Goal: Task Accomplishment & Management: Manage account settings

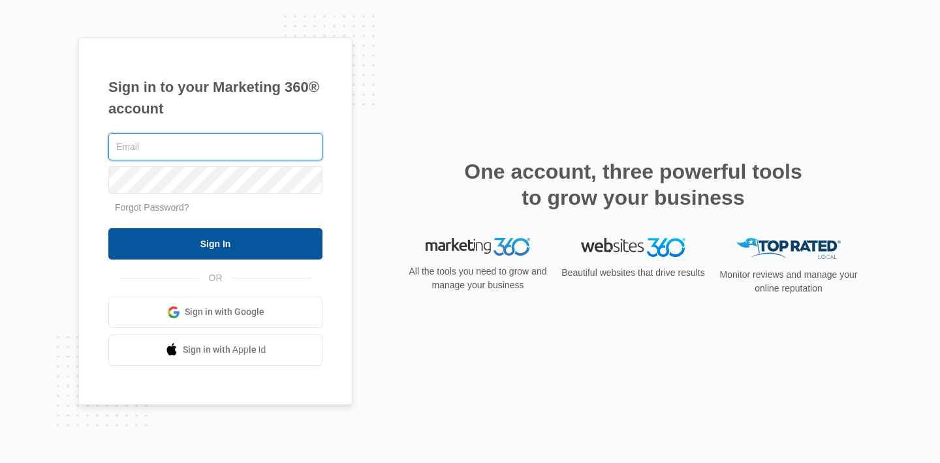
type input "[EMAIL_ADDRESS][DOMAIN_NAME]"
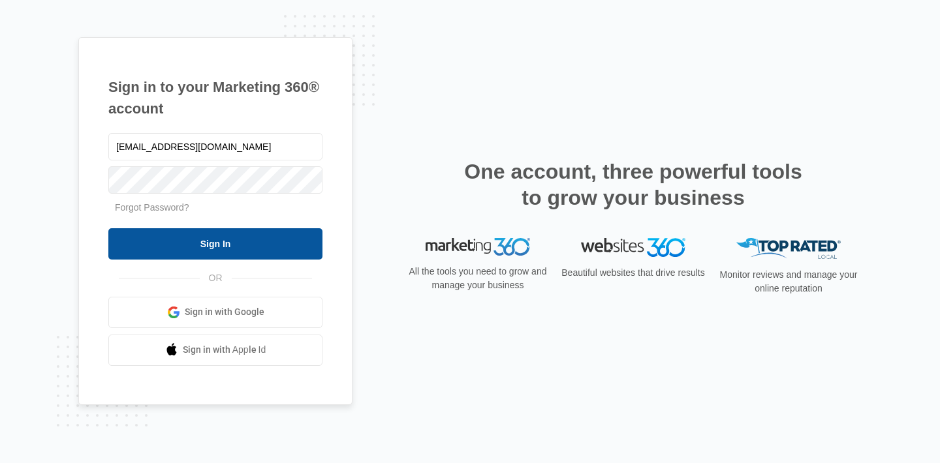
click at [216, 245] on input "Sign In" at bounding box center [215, 243] width 214 height 31
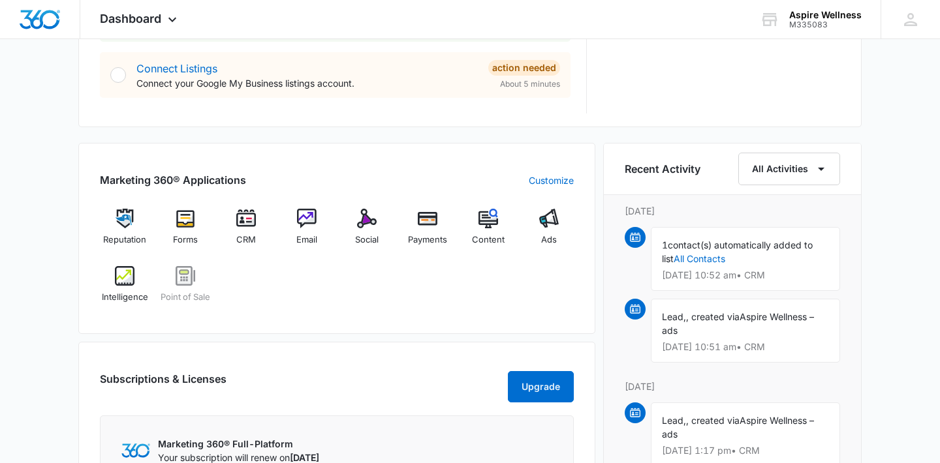
scroll to position [705, 0]
